Goal: Contribute content

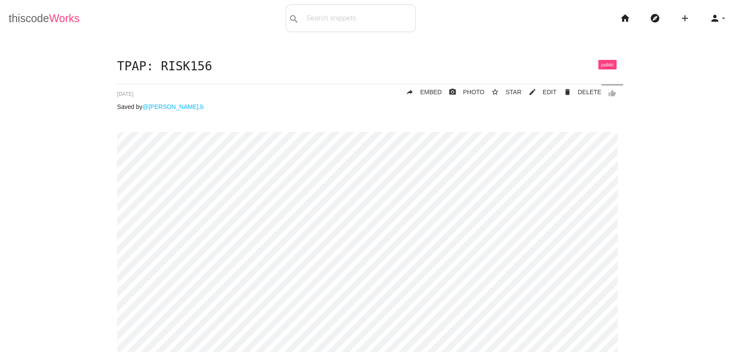
click at [29, 22] on link "thiscode Works" at bounding box center [44, 18] width 71 height 28
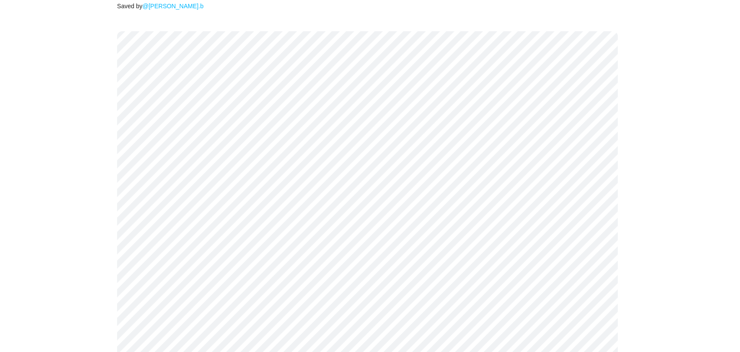
scroll to position [112, 0]
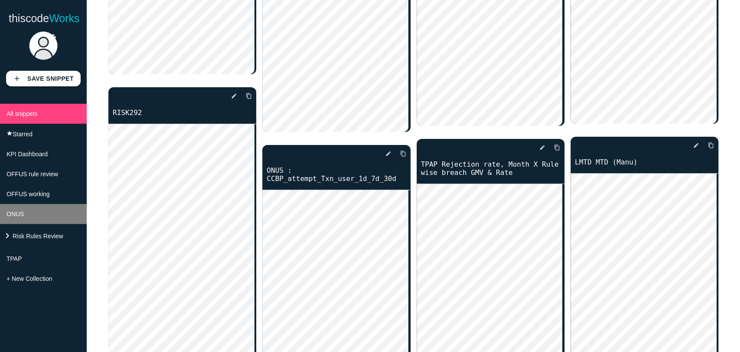
scroll to position [6154, 0]
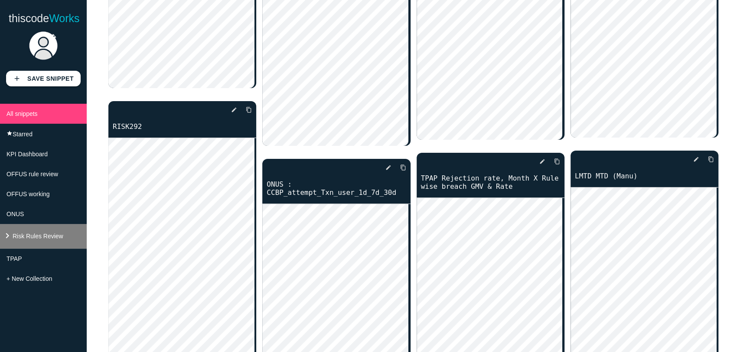
click at [47, 233] on li "keyboard_arrow_right Risk Rules Review" at bounding box center [43, 236] width 87 height 25
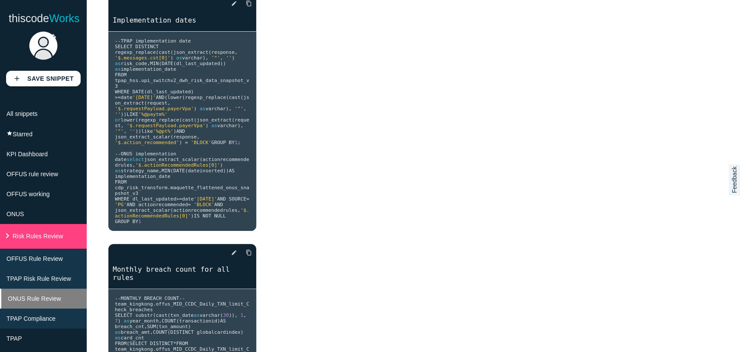
scroll to position [347, 0]
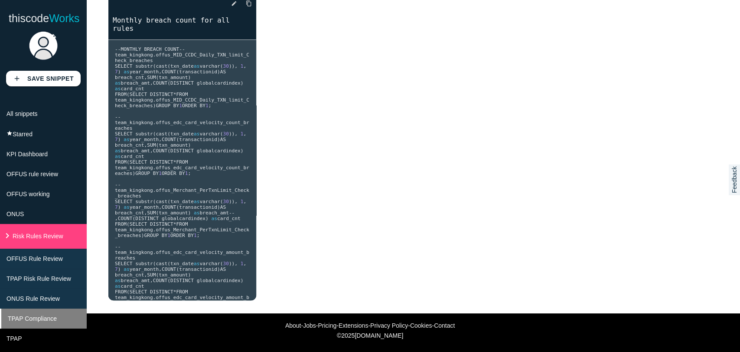
click at [45, 319] on li "TPAP Compliance" at bounding box center [43, 318] width 87 height 20
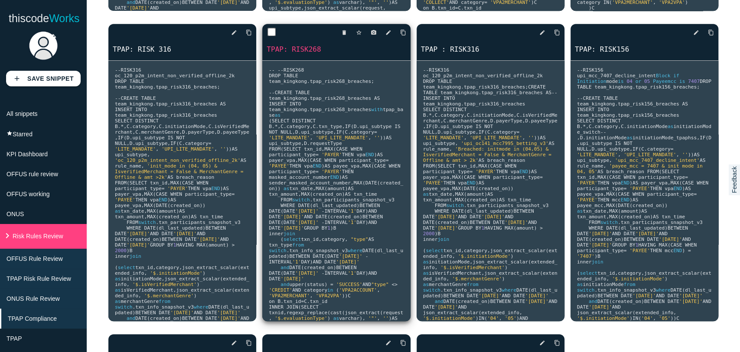
scroll to position [0, 0]
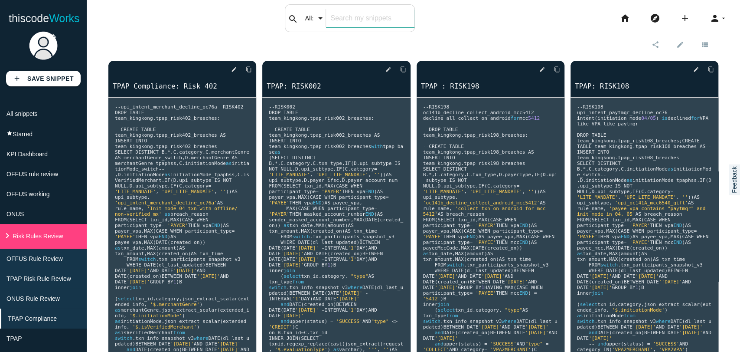
click at [330, 21] on input "text" at bounding box center [370, 18] width 88 height 18
type input "risk314"
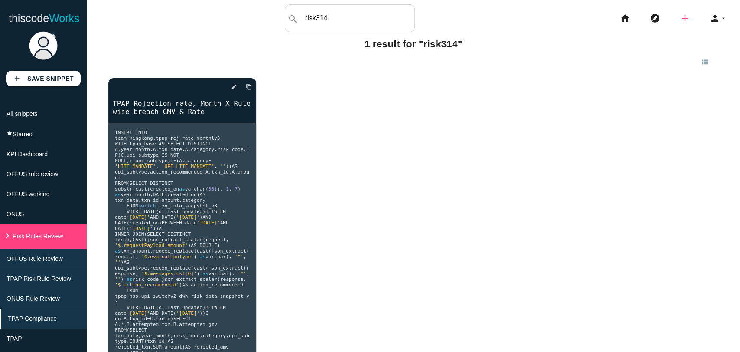
click at [681, 20] on icon "add" at bounding box center [685, 18] width 10 height 28
click at [687, 16] on link "code Snippet" at bounding box center [704, 15] width 61 height 22
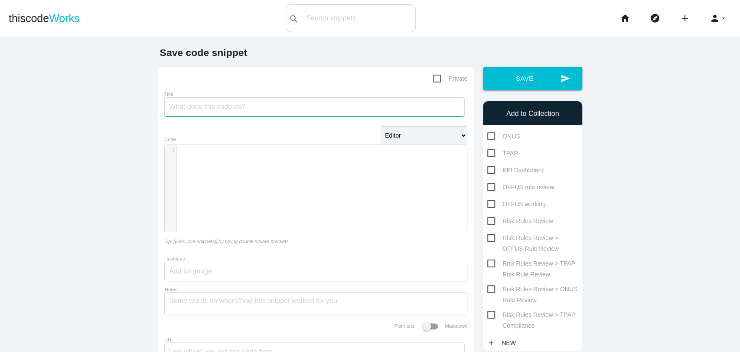
click at [411, 108] on input "Title" at bounding box center [314, 106] width 301 height 19
type input "TPAP: RISK314"
click at [311, 206] on div "​ x 1 ​" at bounding box center [322, 195] width 315 height 100
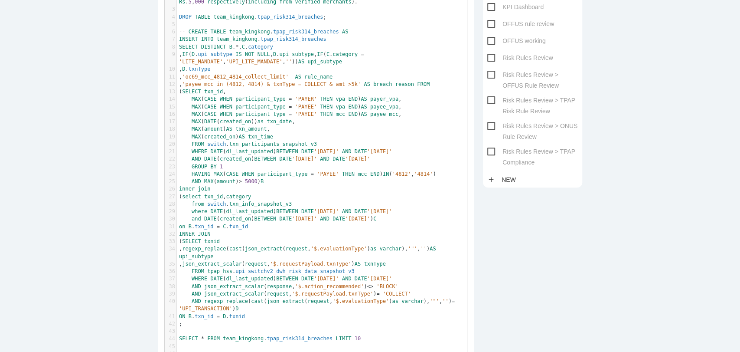
scroll to position [209, 0]
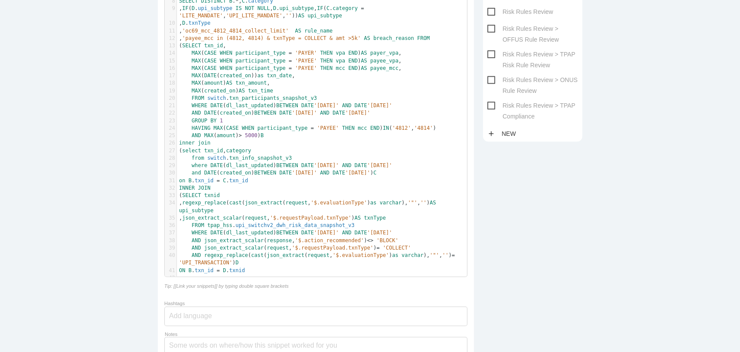
click at [514, 111] on span "Risk Rules Review > TPAP Compliance" at bounding box center [533, 105] width 91 height 11
click at [493, 106] on input "Risk Rules Review > TPAP Compliance" at bounding box center [491, 103] width 6 height 6
checkbox input "true"
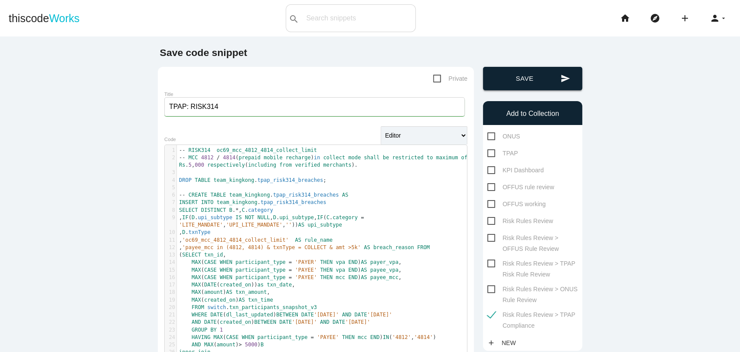
click at [528, 67] on button "send Save" at bounding box center [532, 78] width 99 height 23
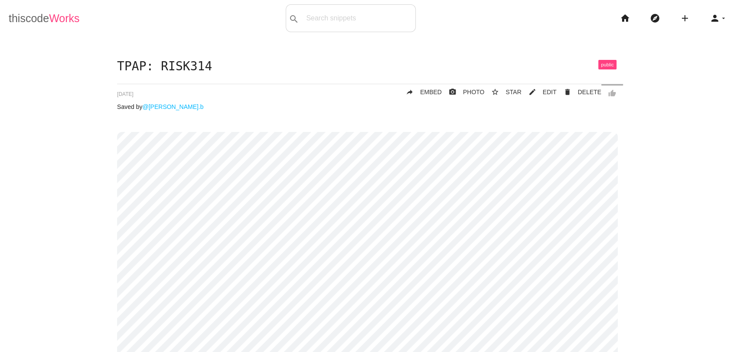
click at [18, 21] on link "thiscode Works" at bounding box center [44, 18] width 71 height 28
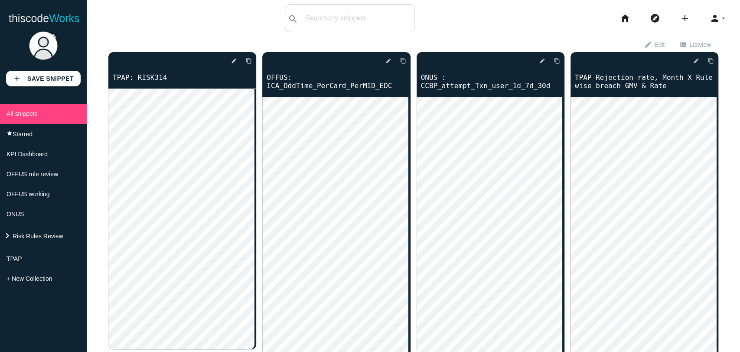
scroll to position [833, 0]
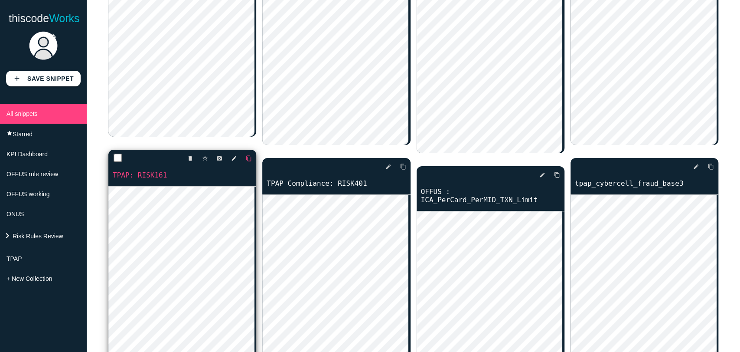
click at [243, 158] on link "content_copy" at bounding box center [245, 159] width 13 height 16
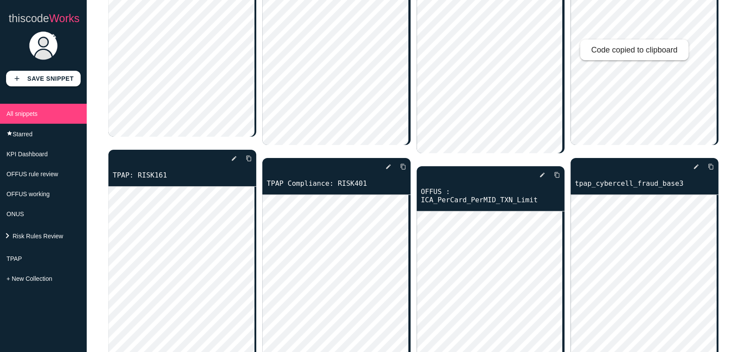
scroll to position [523, 0]
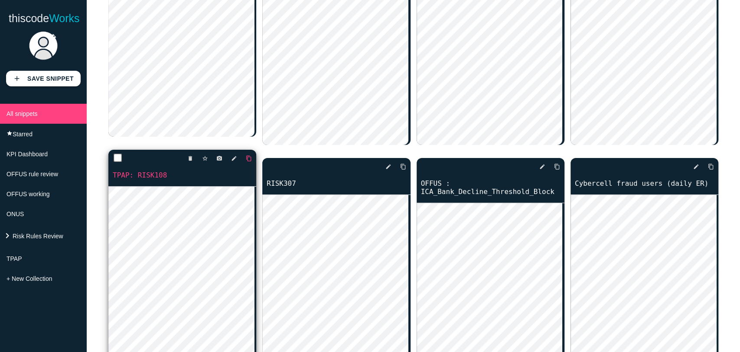
click at [246, 157] on icon "content_copy" at bounding box center [249, 159] width 6 height 16
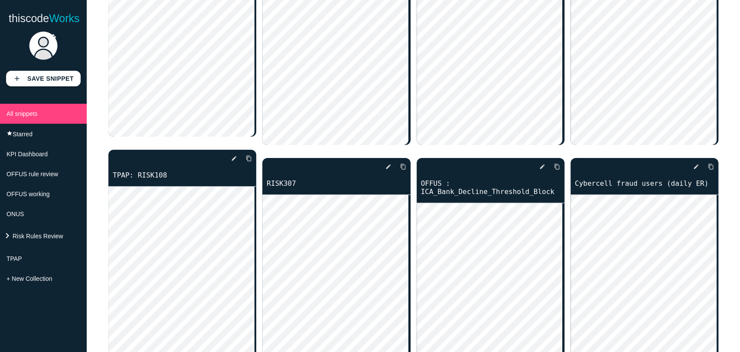
scroll to position [212, 0]
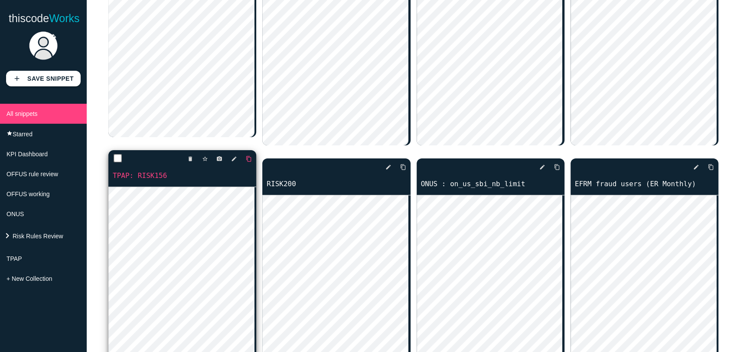
click at [247, 157] on icon "content_copy" at bounding box center [249, 159] width 6 height 16
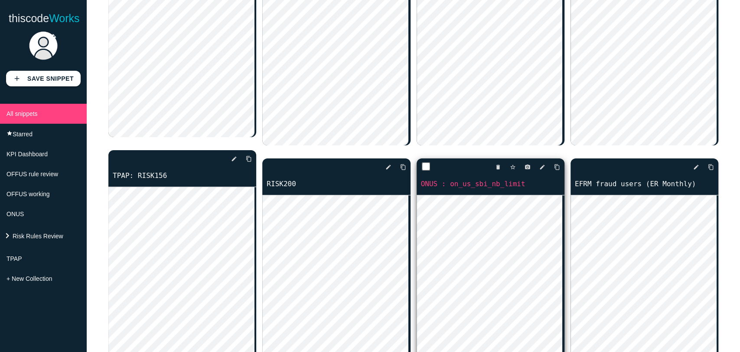
scroll to position [0, 0]
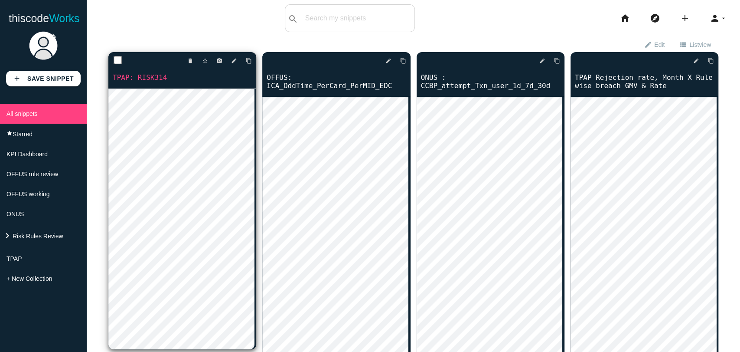
click at [250, 59] on div "delete star_border photo_camera edit content_copy" at bounding box center [182, 60] width 148 height 17
click at [249, 59] on icon "content_copy" at bounding box center [249, 61] width 6 height 16
